Goal: Information Seeking & Learning: Learn about a topic

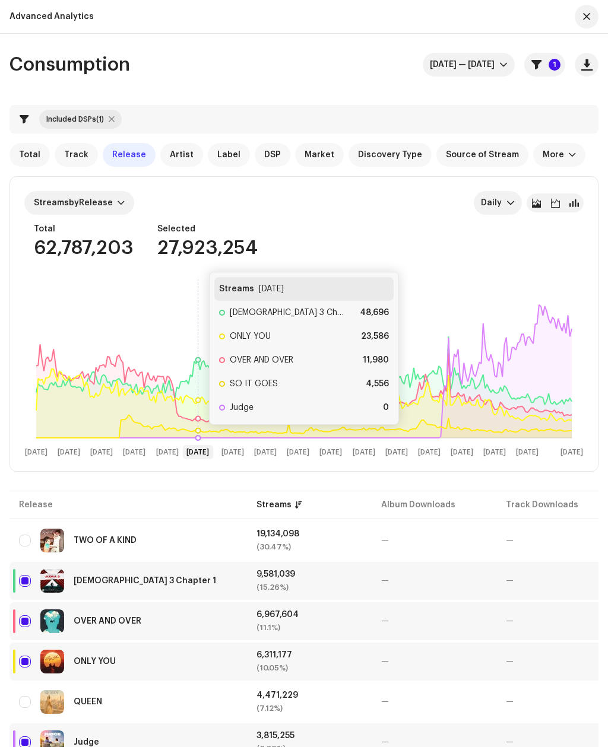
scroll to position [1, 0]
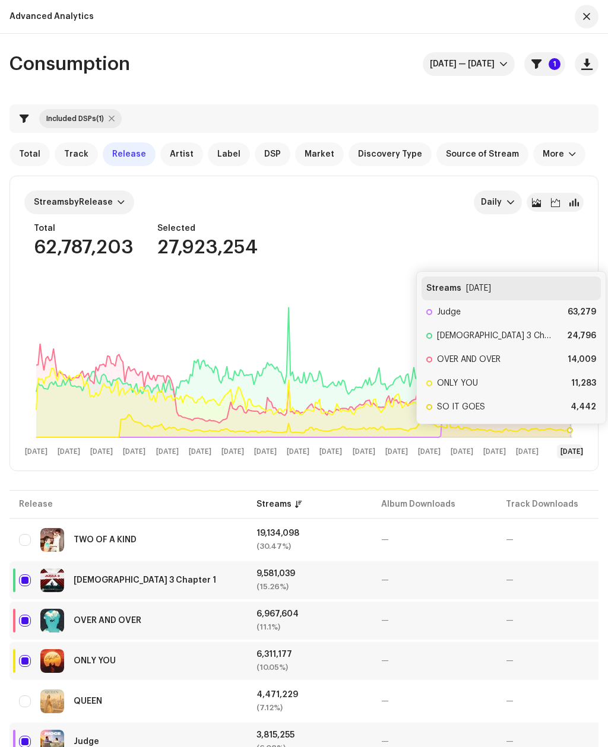
click at [570, 415] on icon at bounding box center [570, 357] width 0 height 160
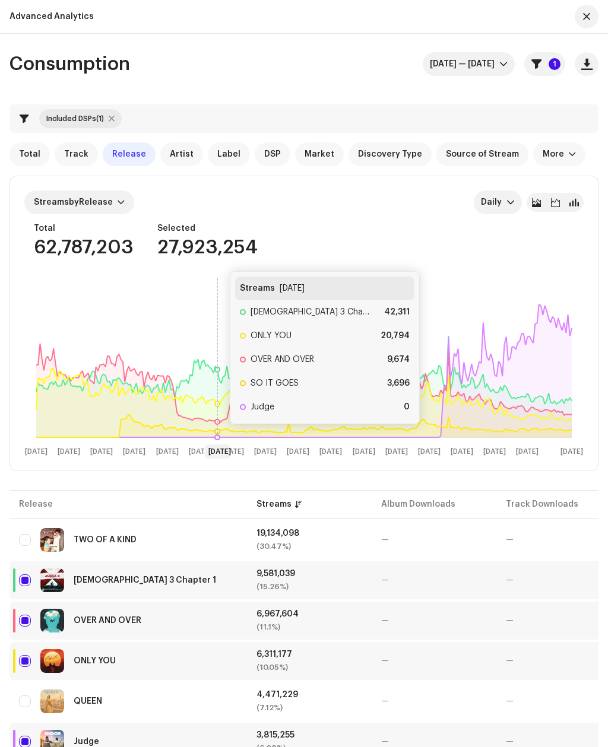
click at [218, 421] on icon at bounding box center [217, 422] width 5 height 5
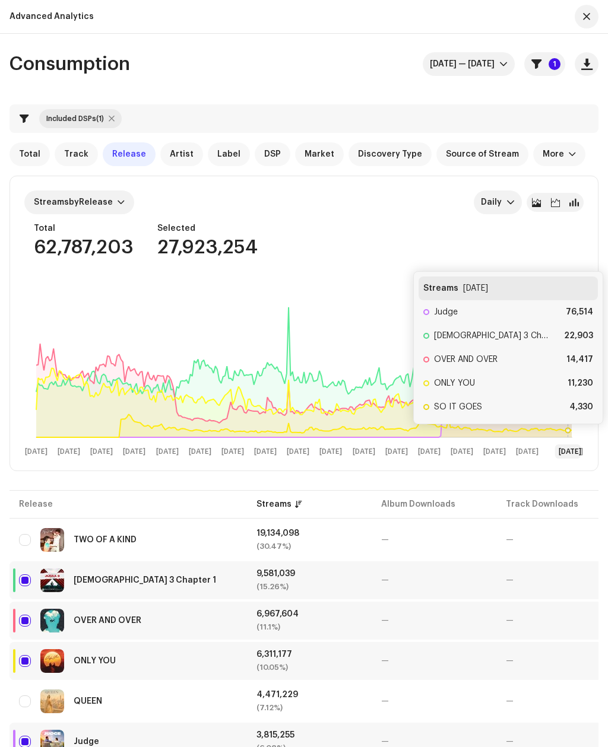
click at [568, 411] on icon at bounding box center [568, 357] width 0 height 160
click at [552, 60] on p-badge "1" at bounding box center [554, 65] width 12 height 12
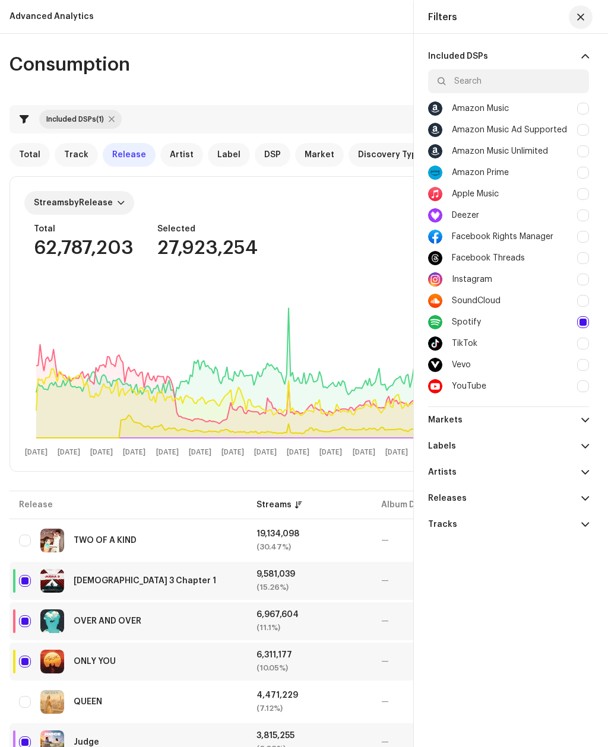
click at [582, 322] on div at bounding box center [583, 322] width 12 height 12
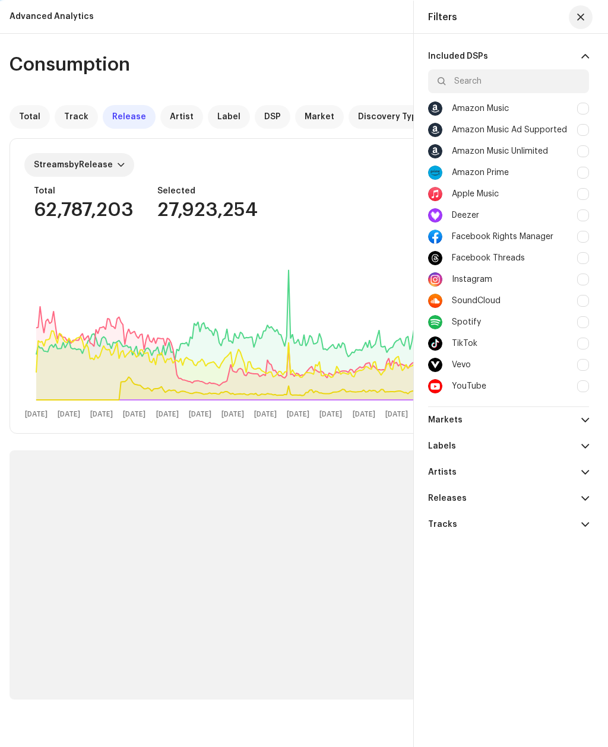
checkbox input "false"
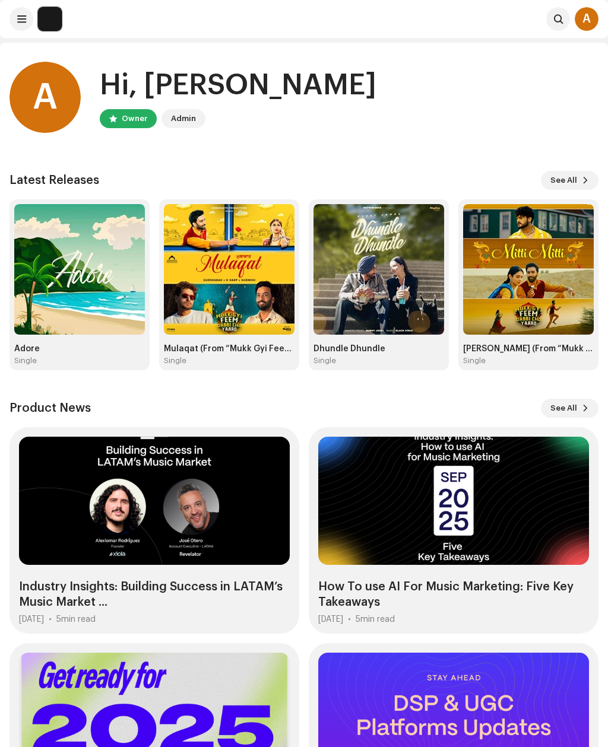
click at [18, 17] on span at bounding box center [21, 18] width 9 height 9
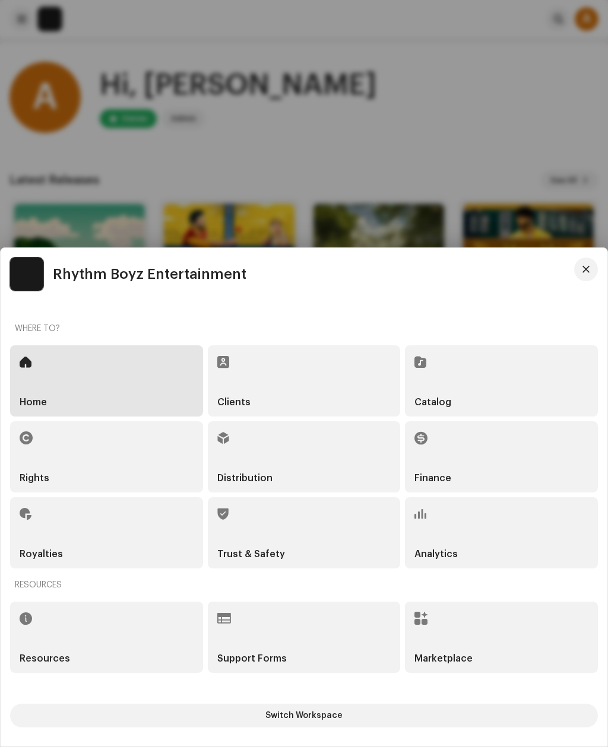
click at [449, 545] on div "Analytics" at bounding box center [501, 532] width 193 height 71
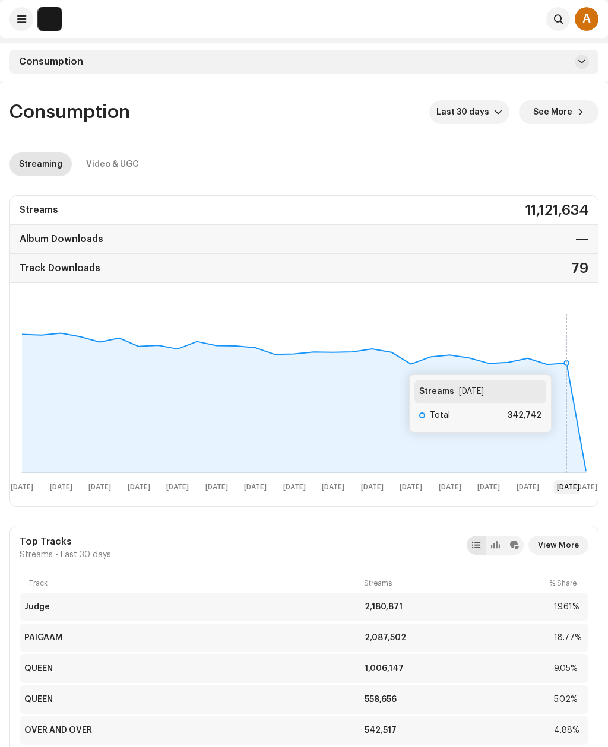
click at [564, 363] on icon at bounding box center [566, 363] width 5 height 5
click at [562, 112] on span "See More" at bounding box center [552, 112] width 39 height 24
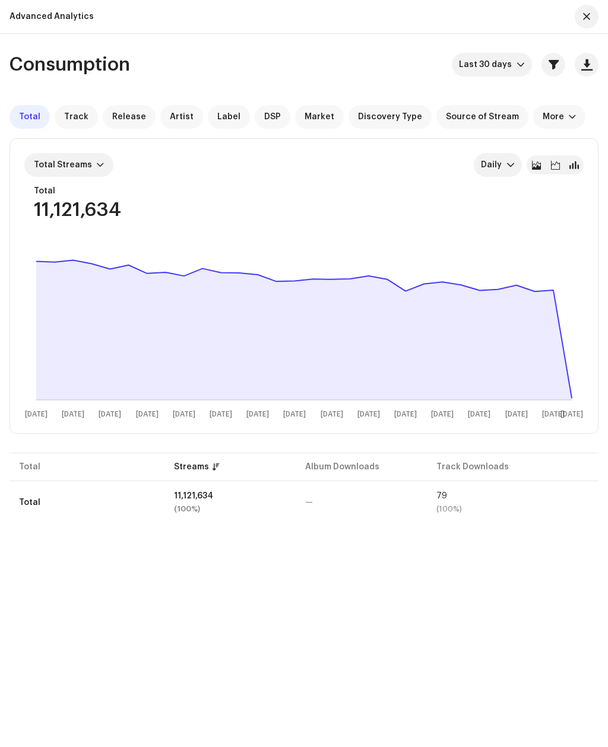
click at [123, 113] on span "Release" at bounding box center [129, 116] width 34 height 9
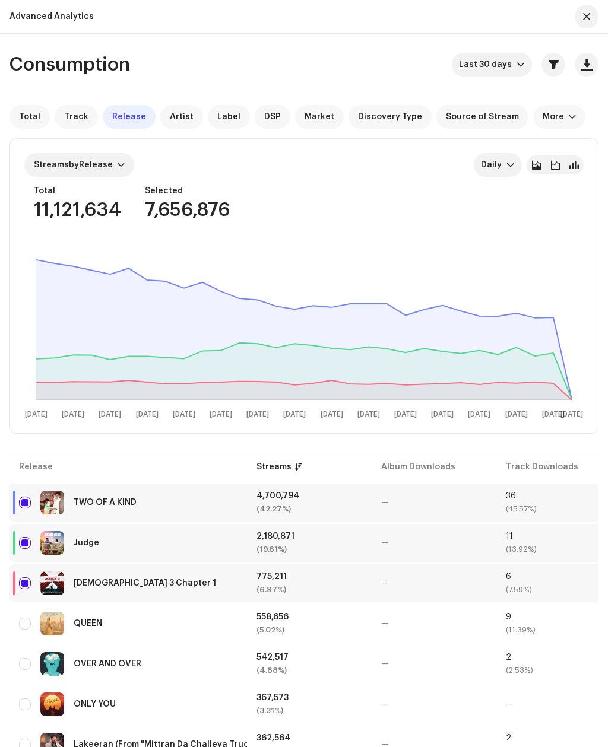
click at [489, 75] on span "Last 30 days" at bounding box center [488, 65] width 58 height 24
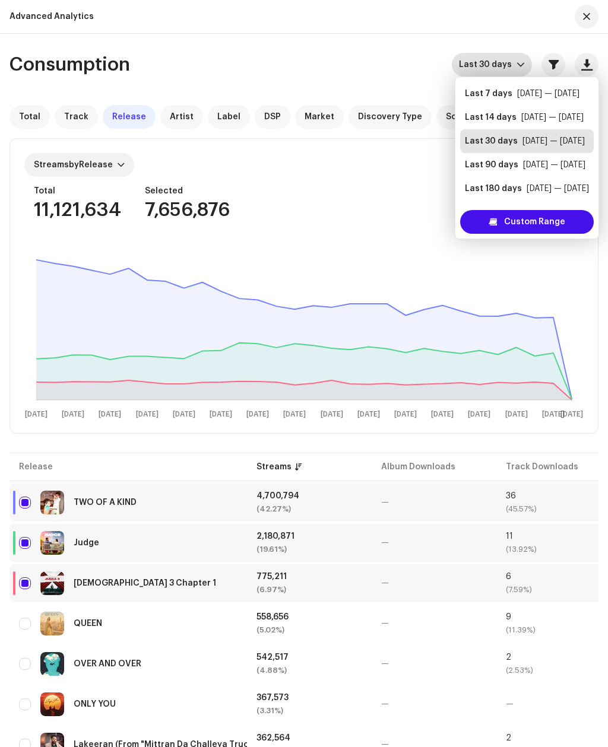
click at [481, 224] on div "Custom Range" at bounding box center [527, 222] width 134 height 24
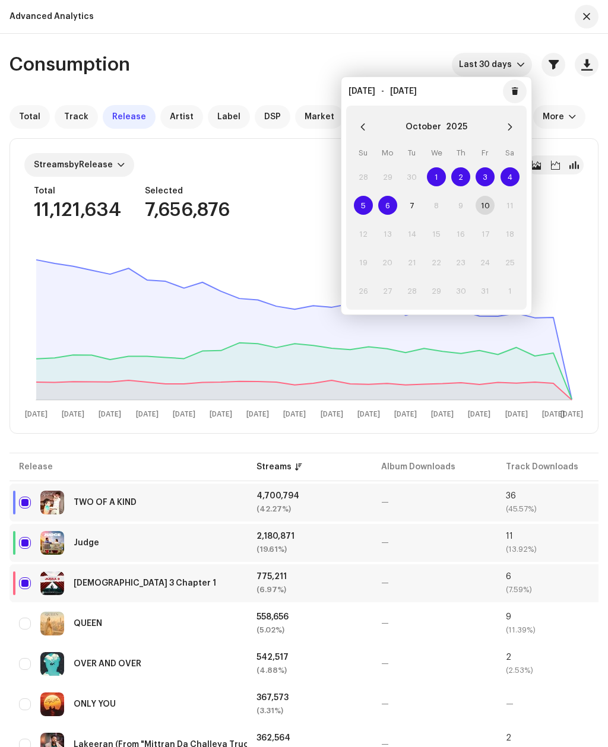
click at [420, 129] on button "October" at bounding box center [423, 127] width 36 height 19
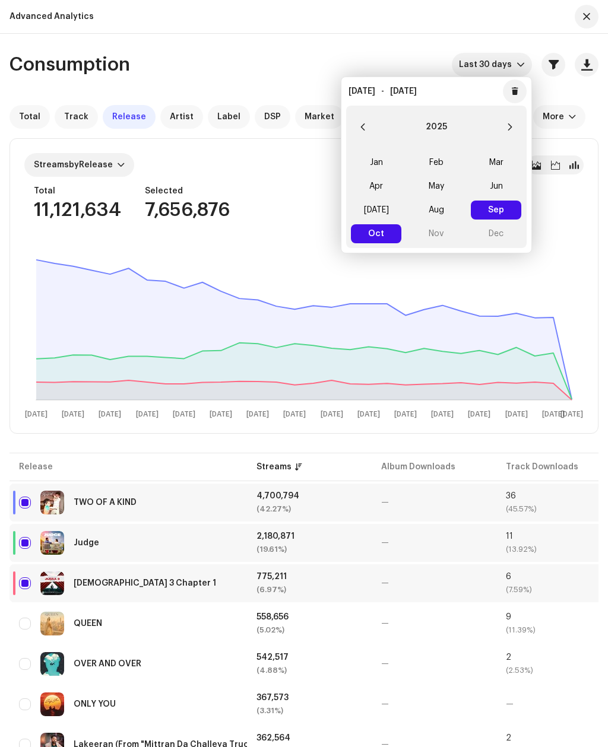
click at [373, 159] on span "Jan" at bounding box center [376, 162] width 50 height 19
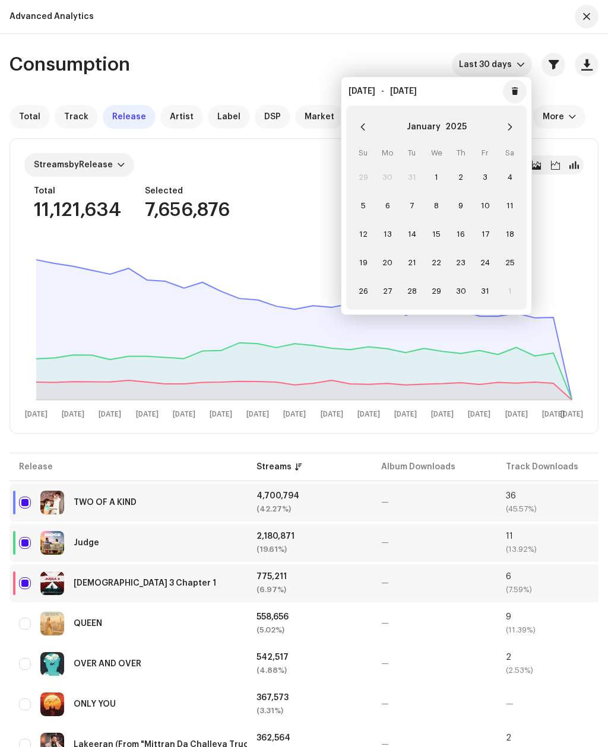
click at [439, 173] on span "1" at bounding box center [436, 176] width 19 height 19
click at [516, 116] on button "Next Month" at bounding box center [510, 127] width 24 height 24
click at [515, 124] on button "Next Month" at bounding box center [510, 127] width 24 height 24
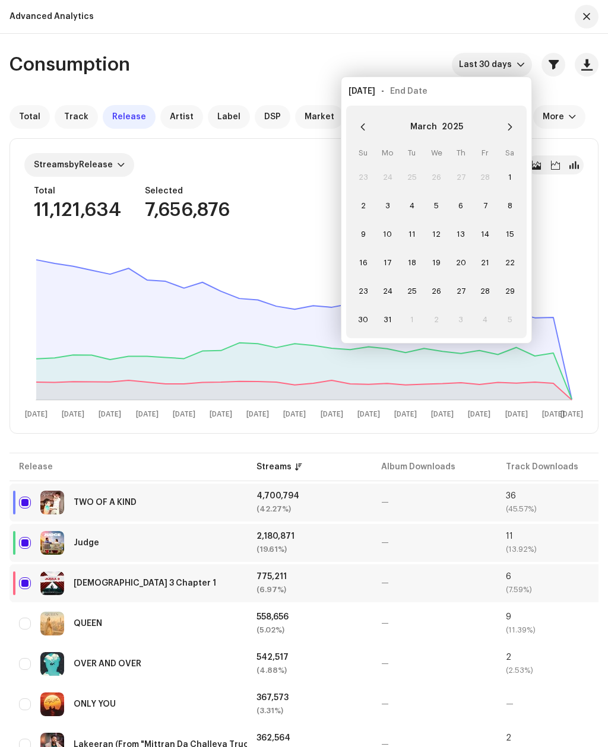
click at [510, 120] on button "Next Month" at bounding box center [510, 127] width 24 height 24
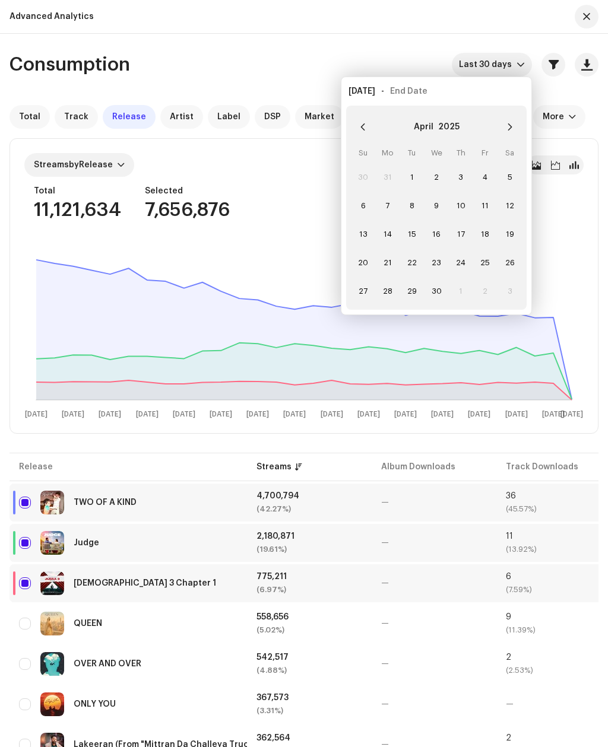
click at [518, 131] on button "Next Month" at bounding box center [510, 127] width 24 height 24
click at [516, 131] on button "Next Month" at bounding box center [510, 127] width 24 height 24
click at [513, 129] on icon "Next Month" at bounding box center [510, 127] width 8 height 8
click at [506, 125] on icon "Next Month" at bounding box center [510, 127] width 8 height 8
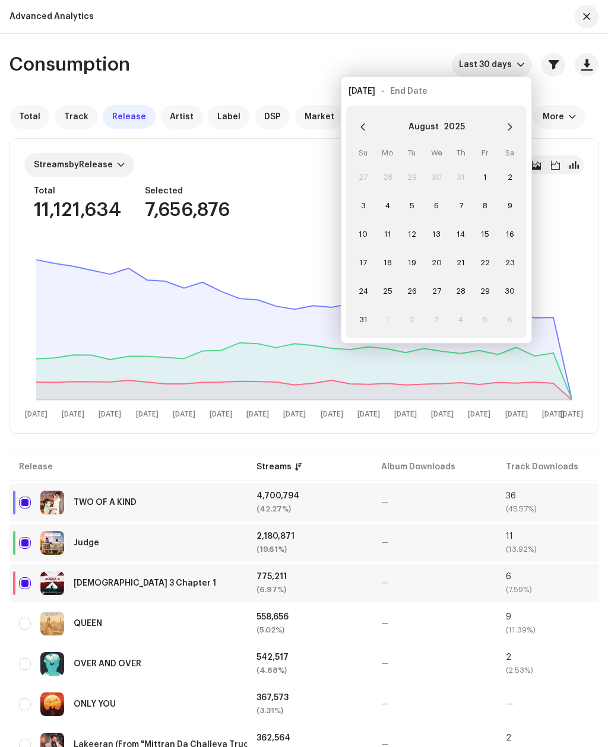
click at [515, 127] on button "Next Month" at bounding box center [510, 127] width 24 height 24
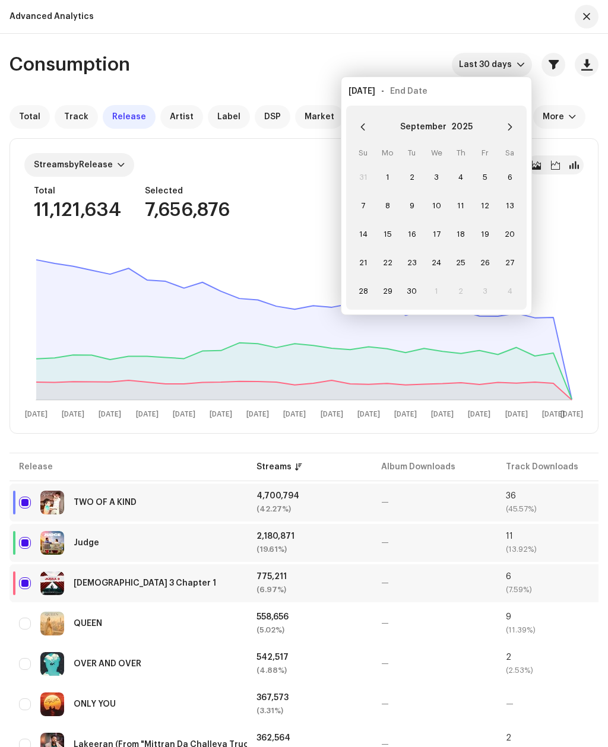
click at [507, 129] on icon "Next Month" at bounding box center [510, 127] width 8 height 8
click at [409, 205] on span "7" at bounding box center [411, 205] width 19 height 19
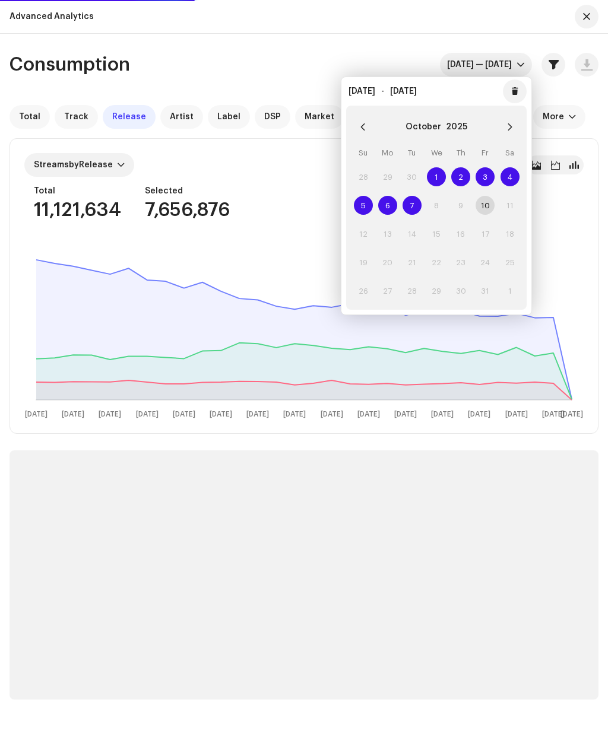
click at [316, 47] on div "Consumption Jan 1 — Oct 7 Total Track Release Artist Label DSP Market Discovery…" at bounding box center [304, 390] width 608 height 713
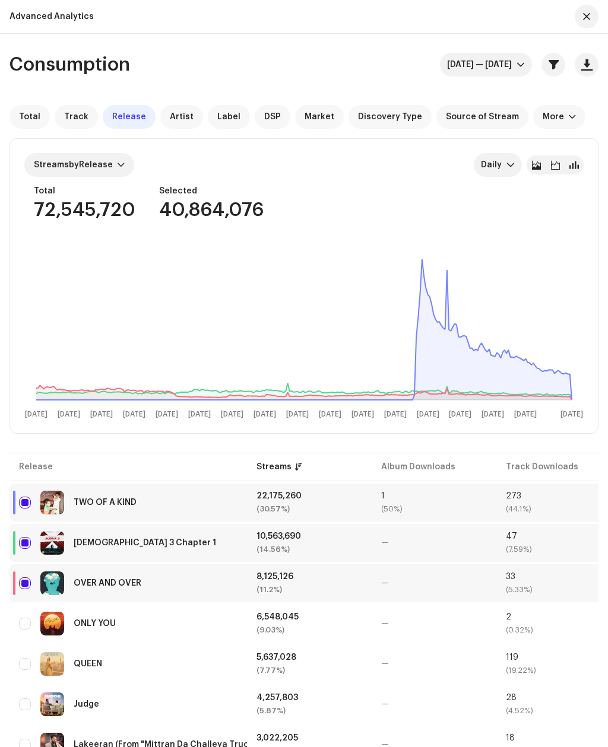
click at [27, 504] on input "checkbox" at bounding box center [25, 503] width 12 height 12
checkbox input "false"
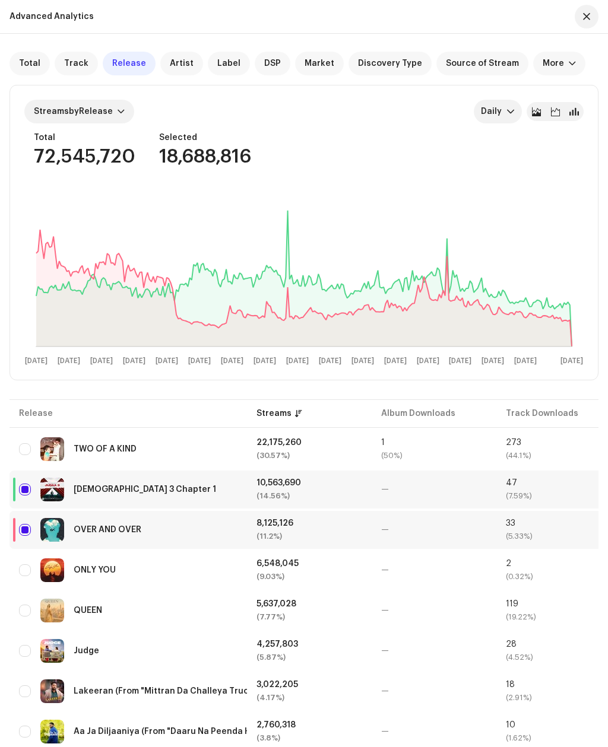
scroll to position [53, 0]
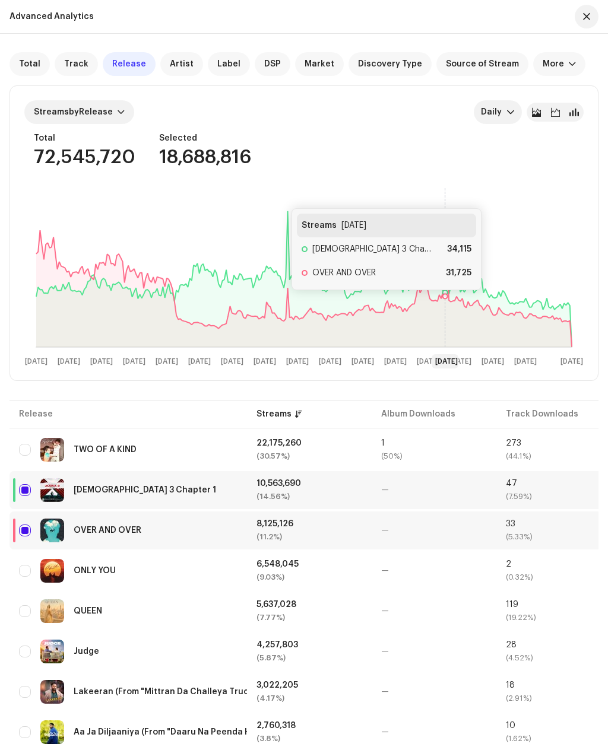
click at [446, 302] on icon at bounding box center [303, 288] width 535 height 117
click at [445, 325] on icon at bounding box center [445, 267] width 0 height 160
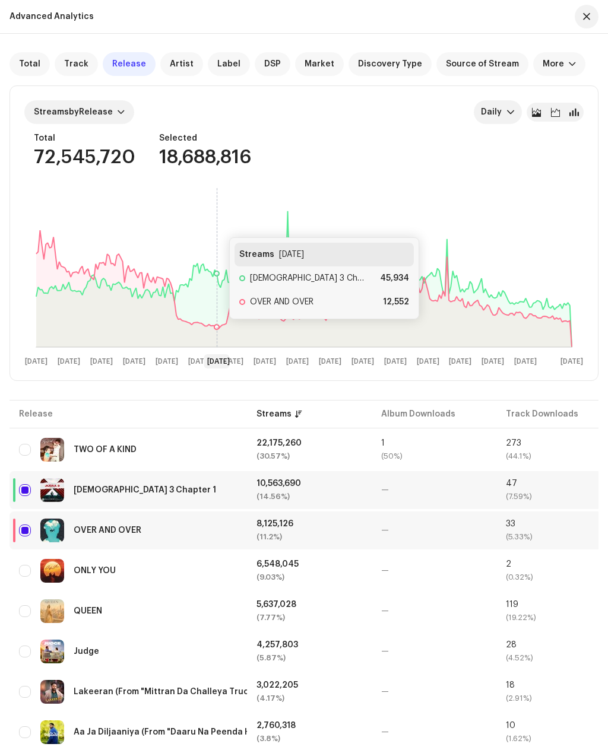
click at [218, 331] on icon at bounding box center [303, 288] width 535 height 117
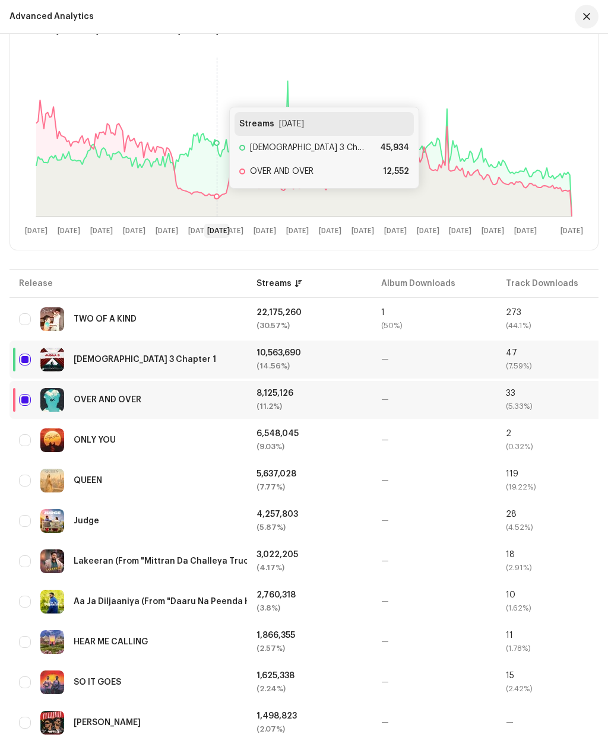
scroll to position [186, 0]
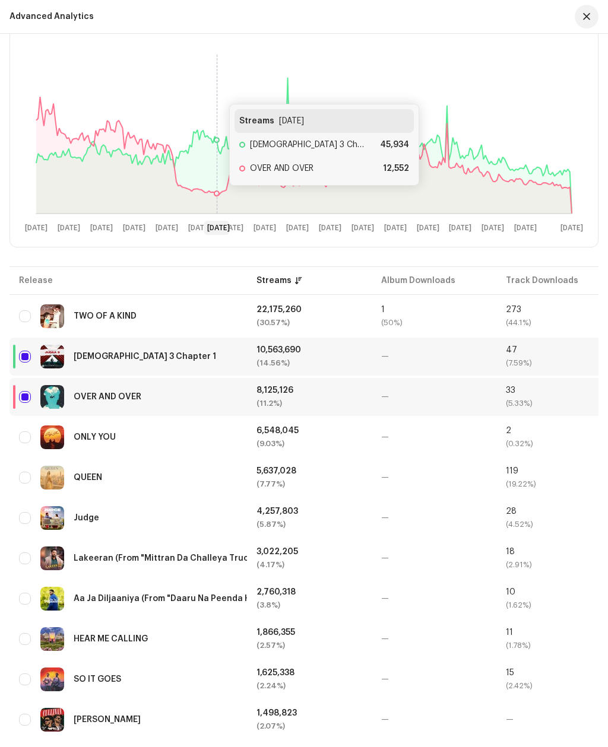
click at [24, 432] on input "Row Unselected" at bounding box center [25, 438] width 12 height 12
checkbox input "true"
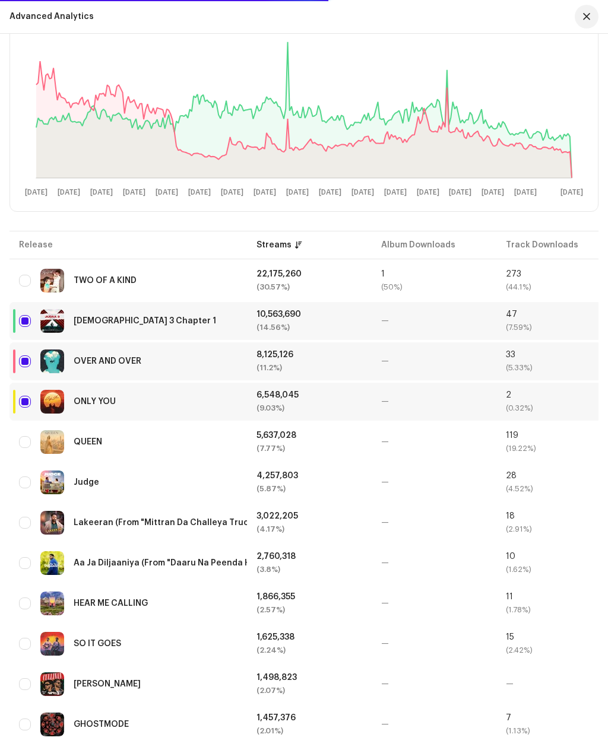
scroll to position [226, 0]
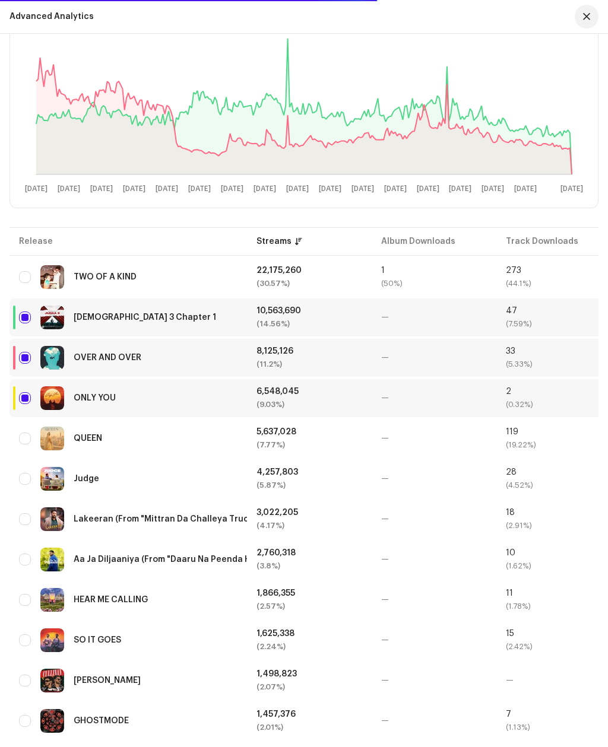
click at [29, 476] on input "Row Unselected" at bounding box center [25, 479] width 12 height 12
checkbox input "true"
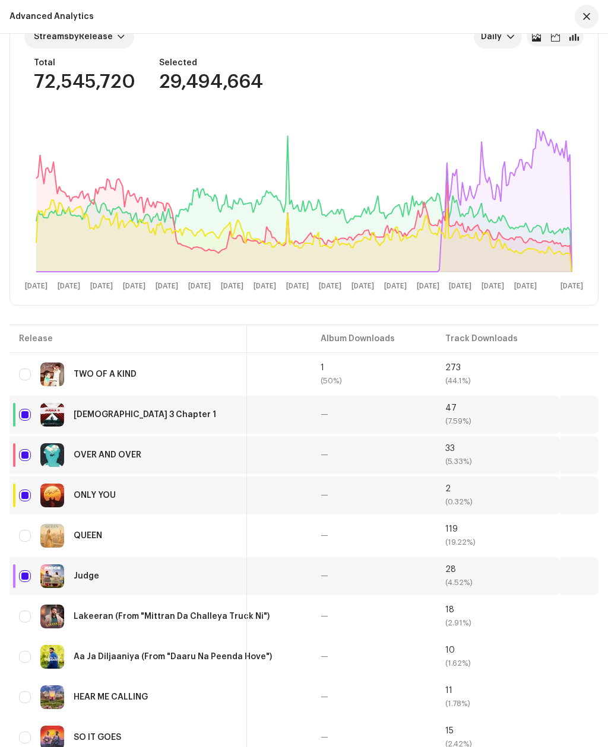
scroll to position [96, 0]
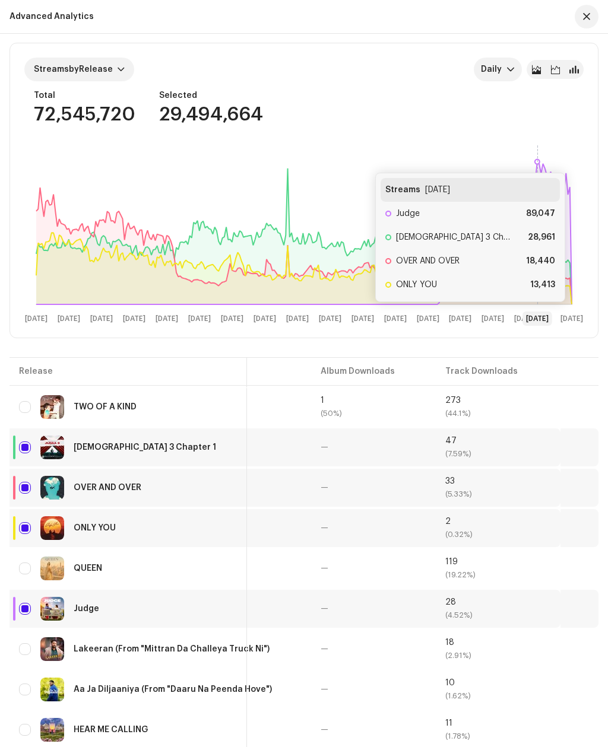
click at [530, 161] on rect at bounding box center [303, 233] width 559 height 190
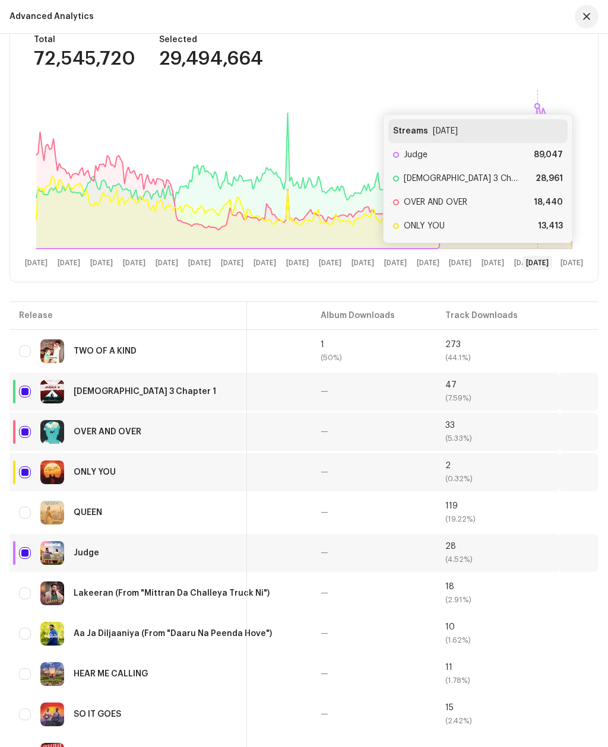
scroll to position [152, 0]
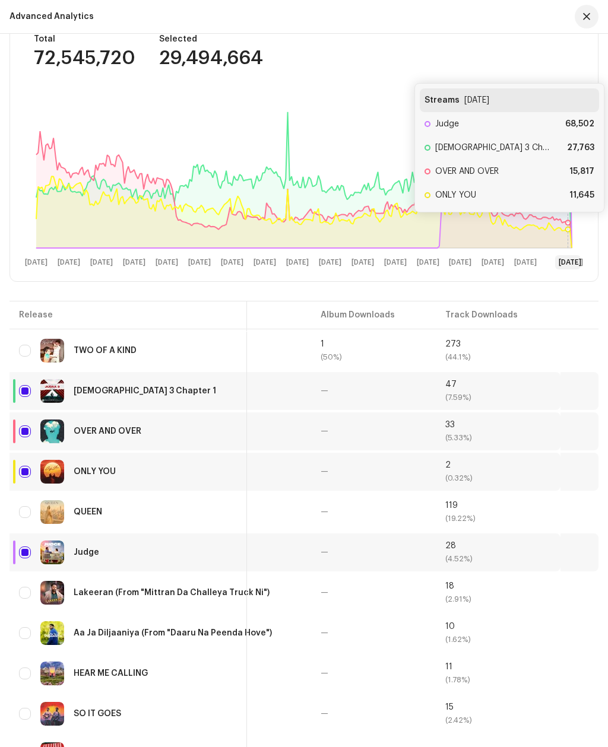
click at [569, 224] on icon at bounding box center [568, 222] width 5 height 5
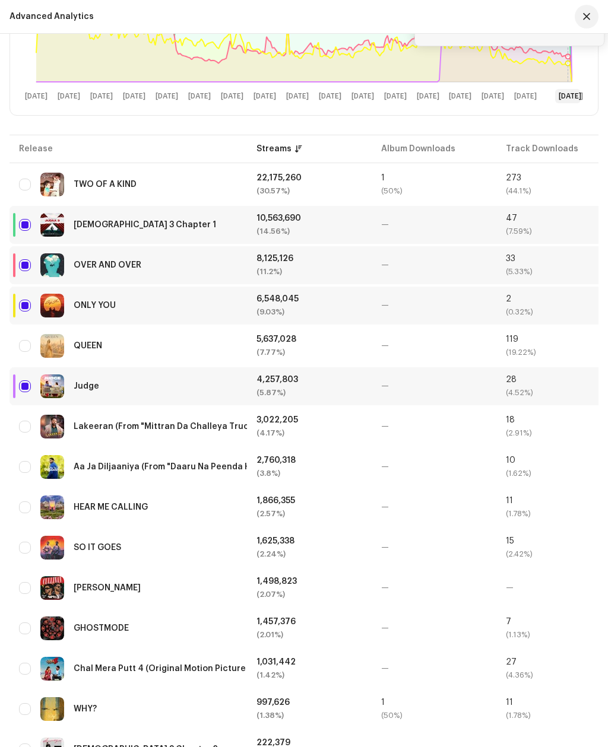
scroll to position [322, 0]
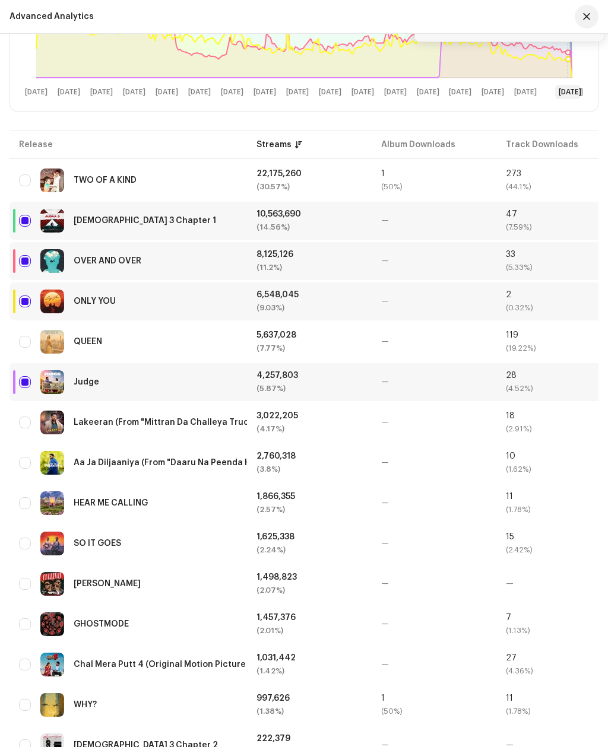
click at [24, 425] on input "Row Unselected" at bounding box center [25, 423] width 12 height 12
checkbox input "true"
click at [23, 458] on input "Row Unselected" at bounding box center [25, 463] width 12 height 12
checkbox input "true"
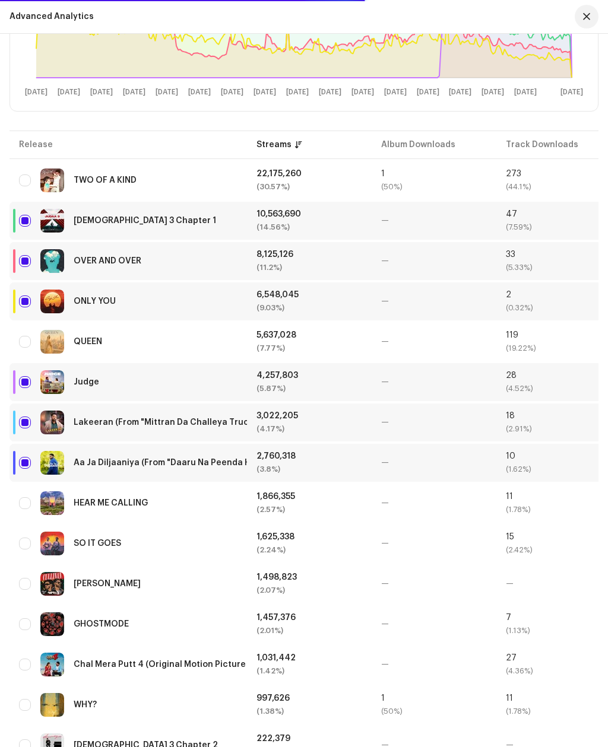
click at [29, 548] on input "Row Unselected" at bounding box center [25, 544] width 12 height 12
checkbox input "true"
click at [25, 387] on input "Row Selected" at bounding box center [25, 382] width 12 height 12
checkbox input "false"
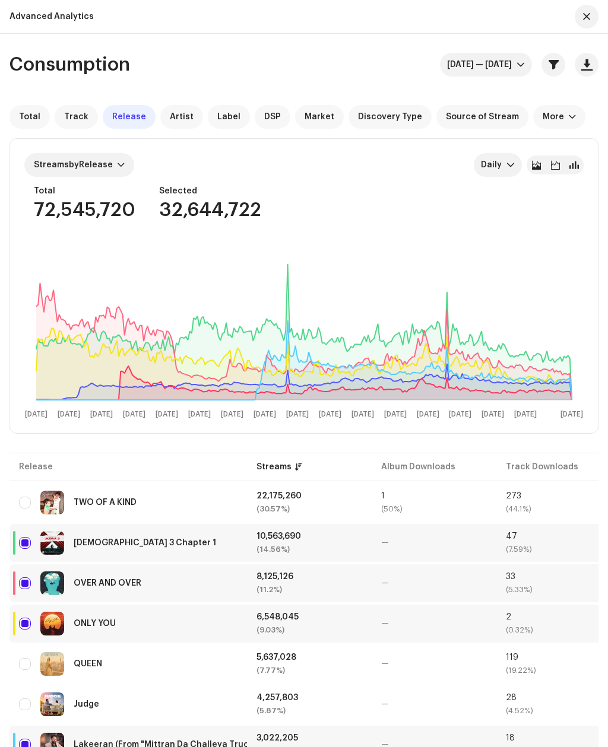
scroll to position [0, 0]
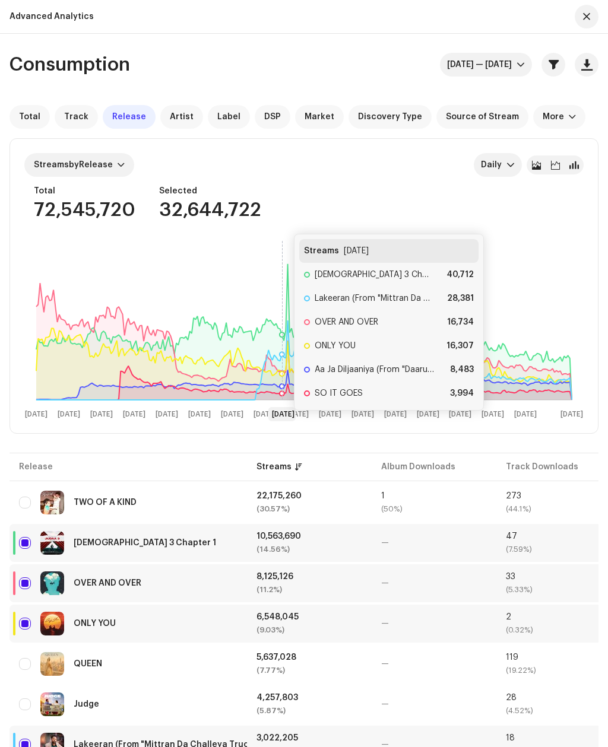
click at [283, 260] on icon at bounding box center [283, 320] width 0 height 160
click at [286, 268] on icon at bounding box center [286, 320] width 0 height 160
click at [284, 269] on rect at bounding box center [303, 329] width 559 height 190
click at [284, 274] on icon at bounding box center [284, 320] width 0 height 160
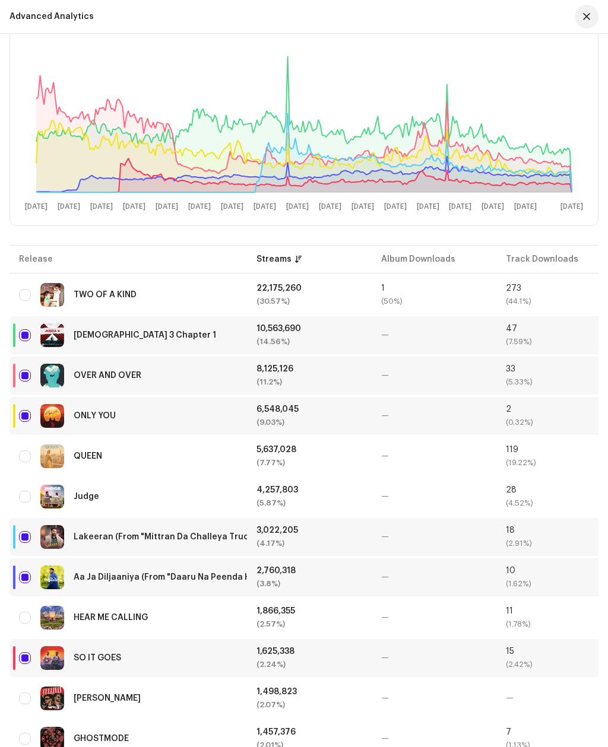
scroll to position [207, 0]
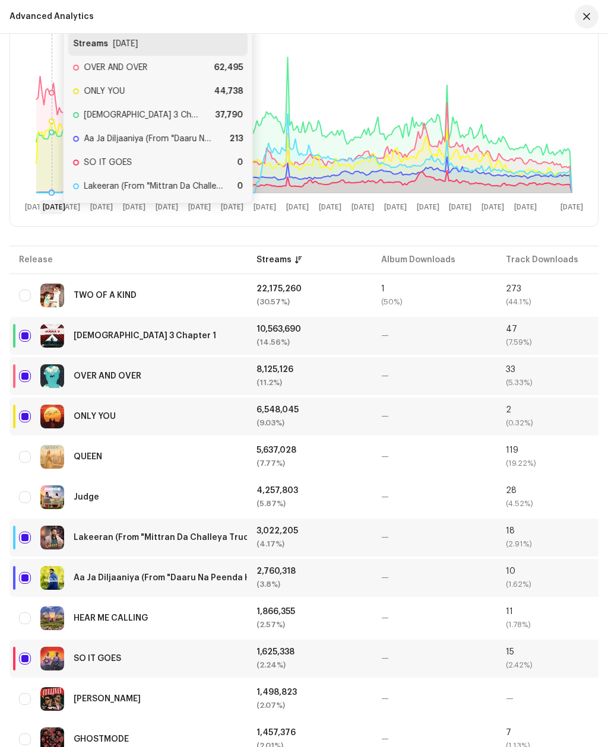
click at [52, 101] on icon at bounding box center [52, 113] width 0 height 160
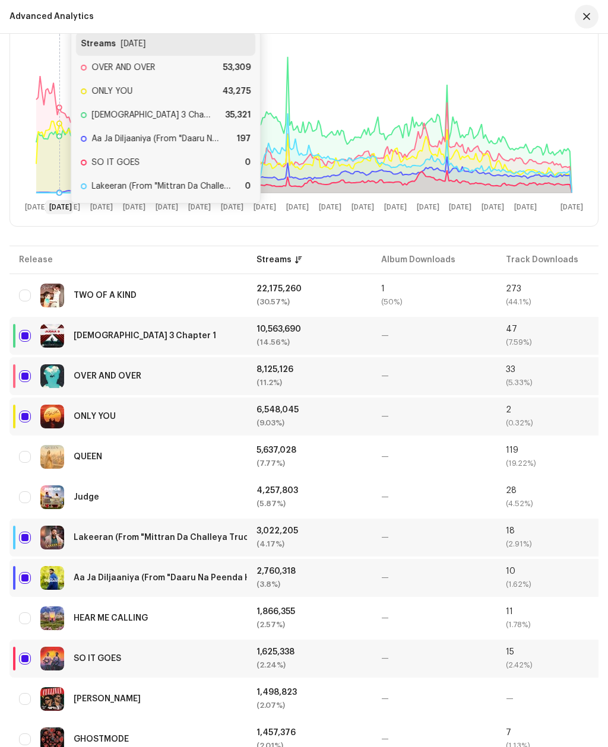
click at [59, 104] on rect at bounding box center [303, 122] width 559 height 190
click at [573, 153] on rect at bounding box center [303, 122] width 559 height 190
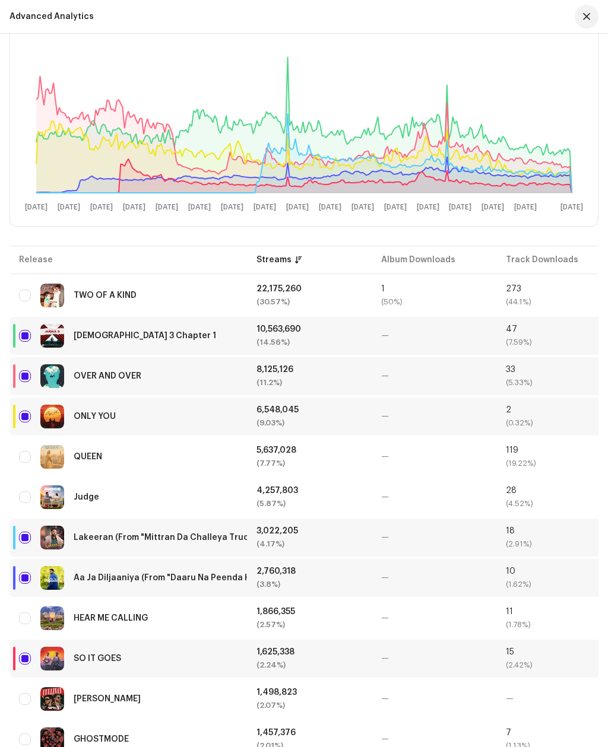
click at [29, 337] on input "Row Selected" at bounding box center [25, 336] width 12 height 12
checkbox input "false"
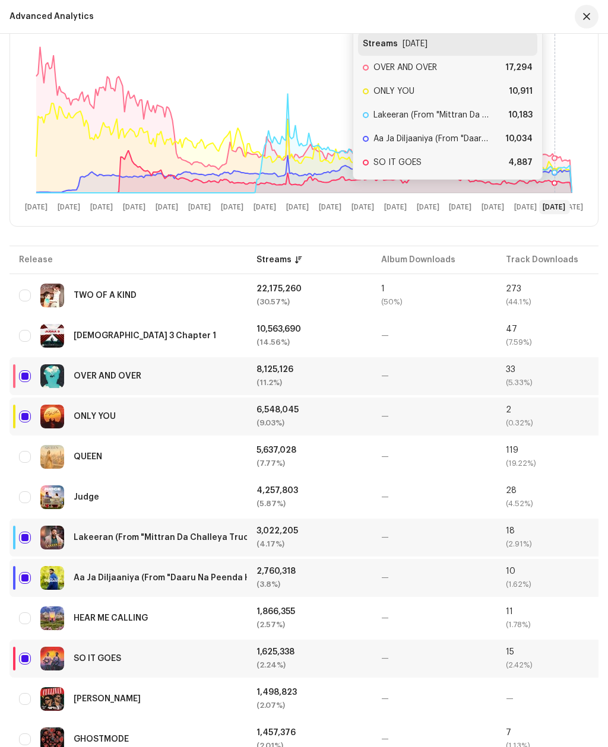
click at [555, 170] on icon at bounding box center [555, 113] width 0 height 160
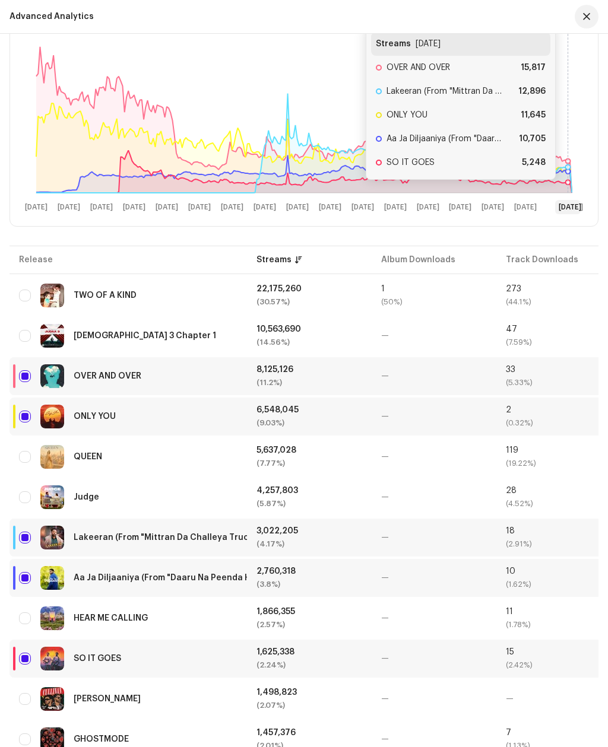
click at [568, 162] on icon at bounding box center [568, 113] width 0 height 160
